Goal: Information Seeking & Learning: Learn about a topic

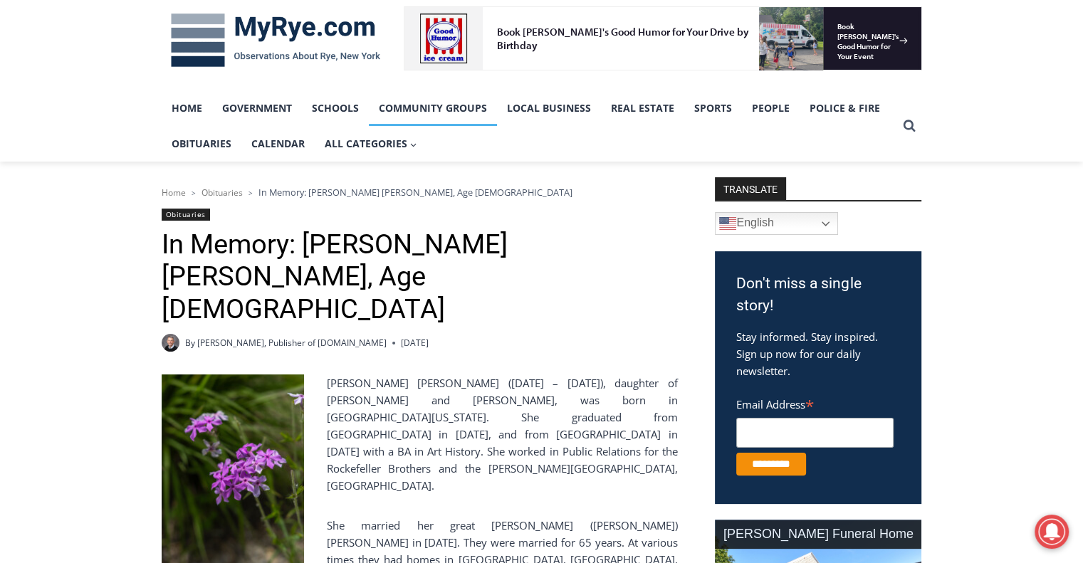
scroll to position [356, 0]
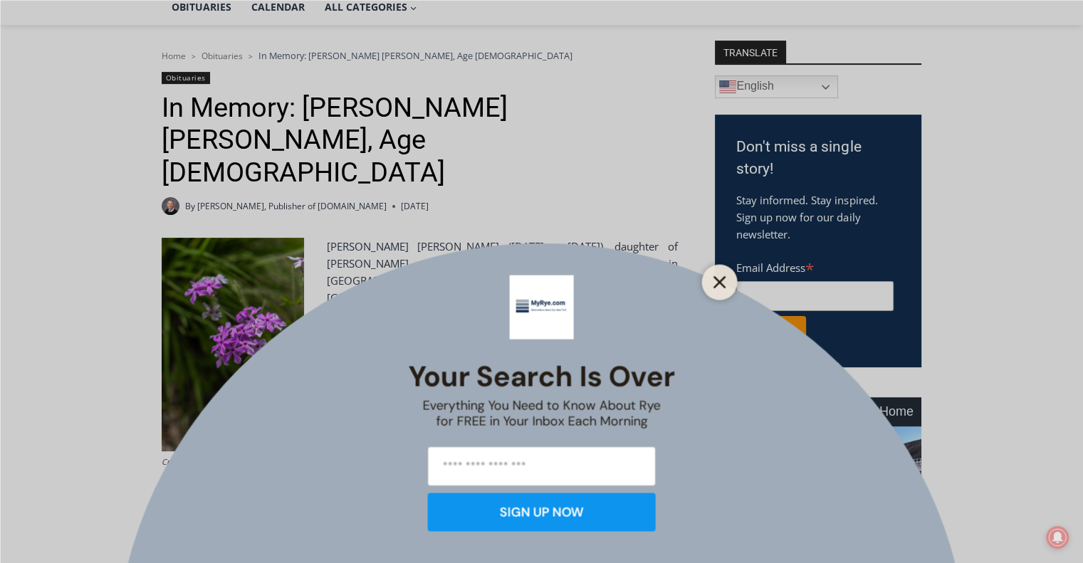
click at [713, 280] on icon "Close" at bounding box center [719, 281] width 13 height 13
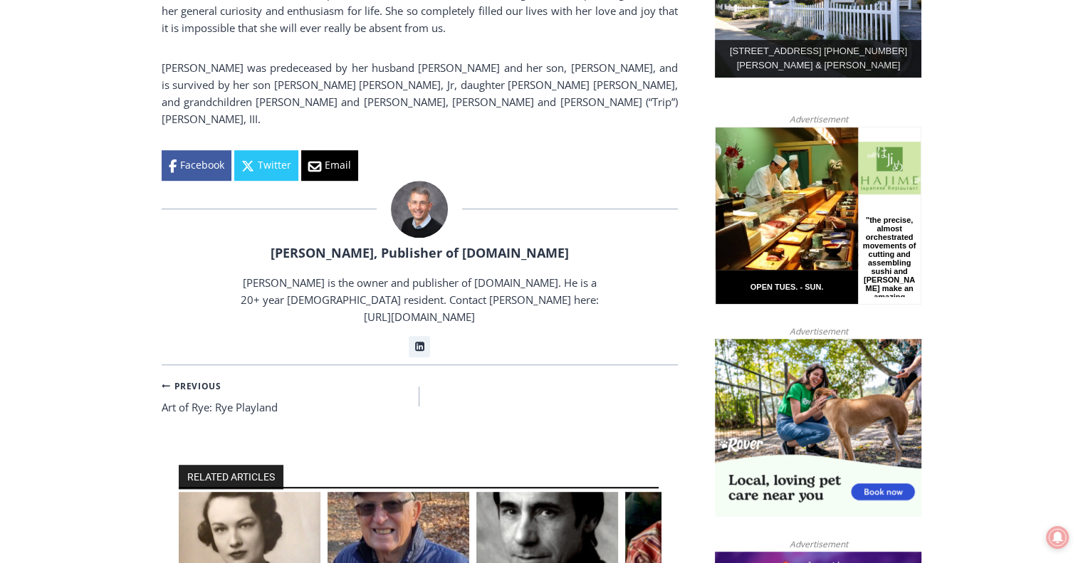
scroll to position [854, 0]
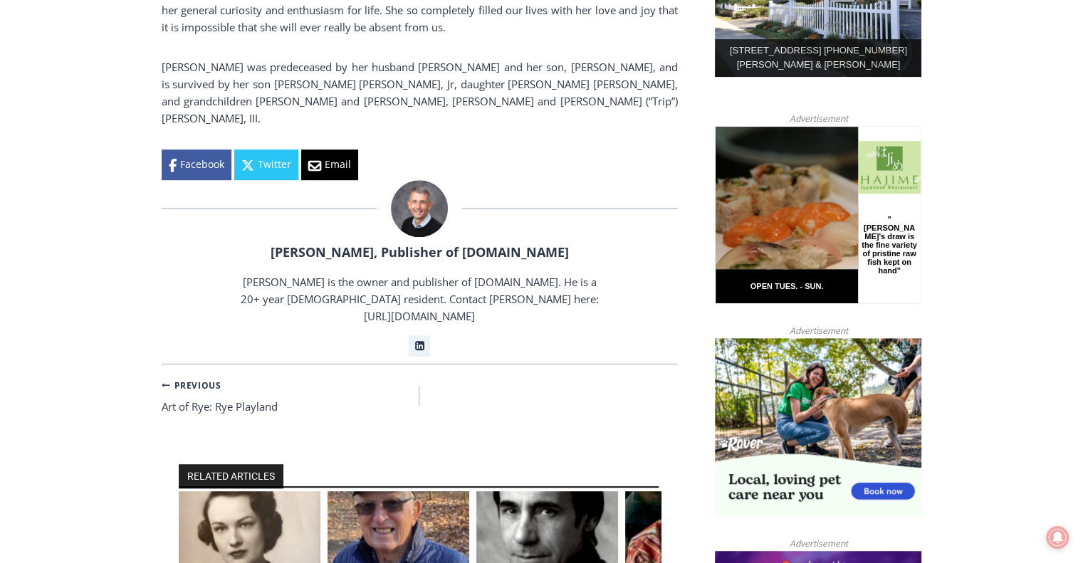
click at [277, 491] on img "1 of 6" at bounding box center [250, 538] width 142 height 95
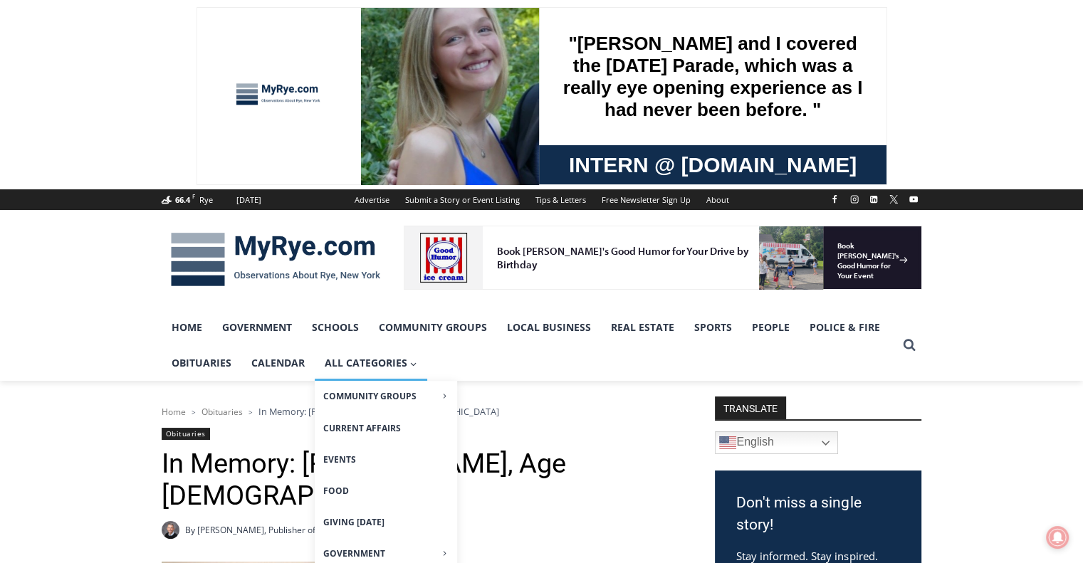
scroll to position [214, 0]
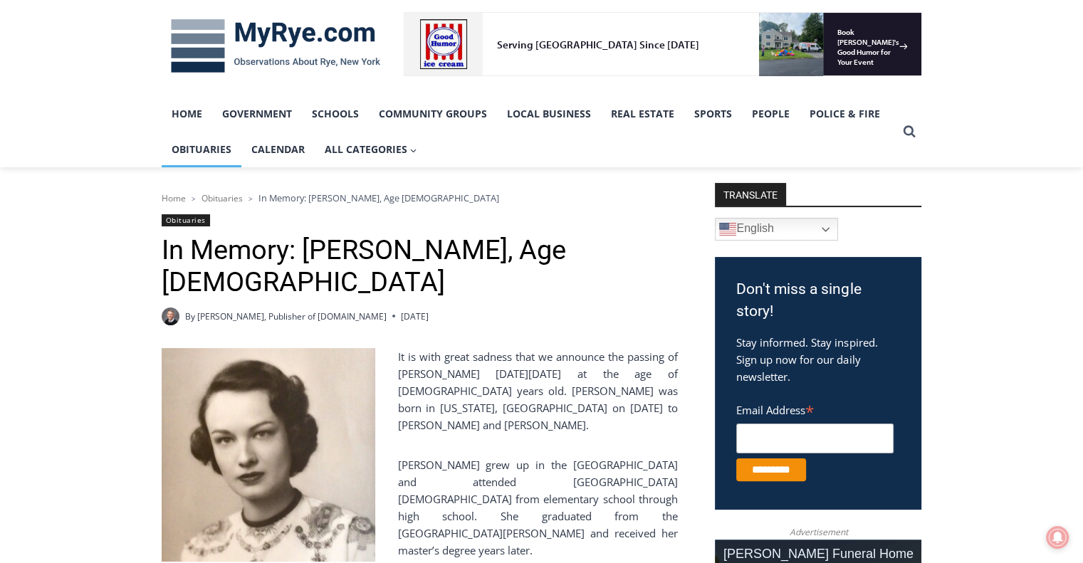
click at [206, 146] on link "Obituaries" at bounding box center [202, 150] width 80 height 36
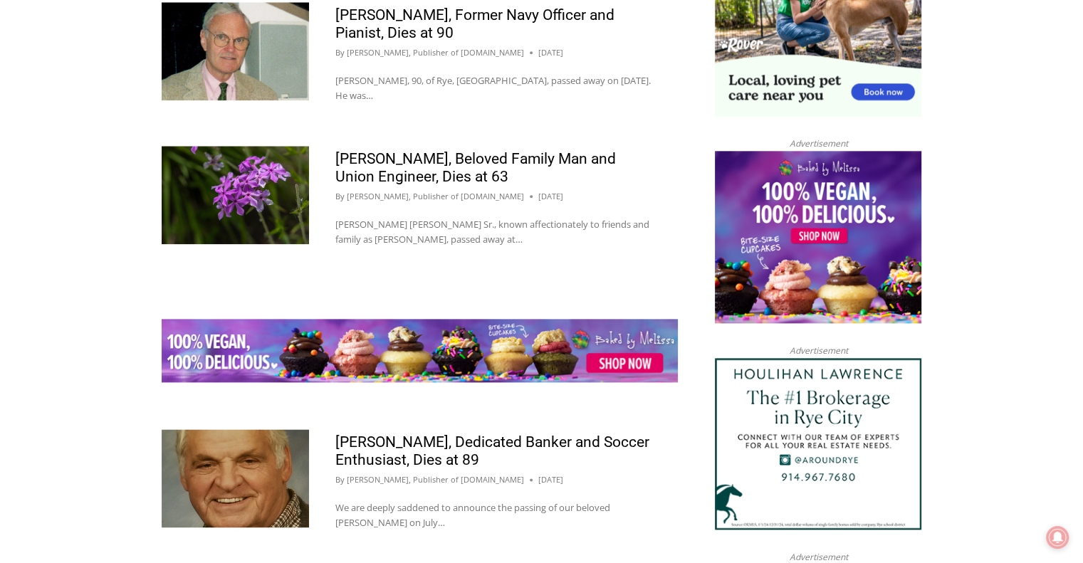
scroll to position [1637, 0]
